Goal: Information Seeking & Learning: Learn about a topic

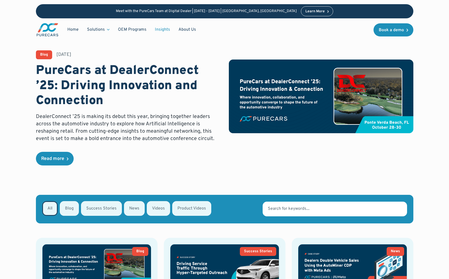
click at [101, 208] on div "Email Form" at bounding box center [101, 208] width 41 height 15
click at [90, 208] on input "Success Stories" at bounding box center [87, 207] width 3 height 3
radio input "true"
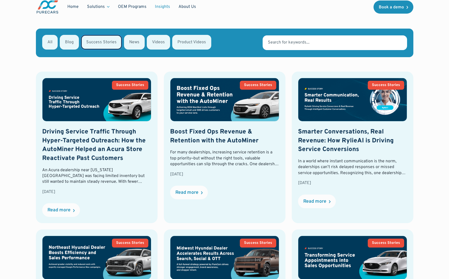
scroll to position [195, 0]
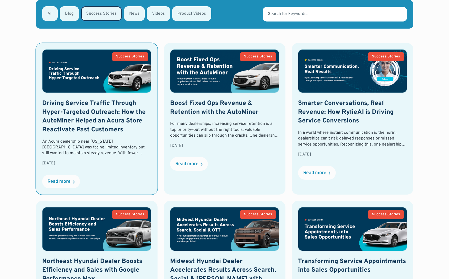
click at [97, 119] on span "Driving Service Traffic Through Hyper-Targeted Outreach: How the AutoMiner Help…" at bounding box center [94, 116] width 104 height 34
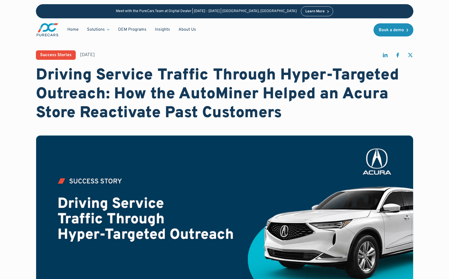
scroll to position [131, 0]
